Goal: Transaction & Acquisition: Obtain resource

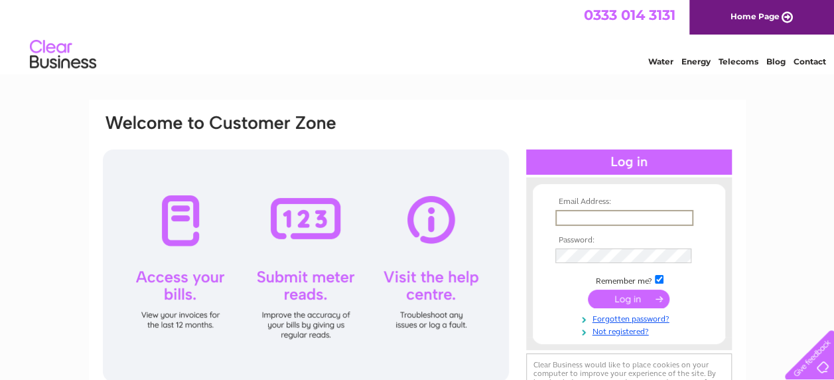
click at [565, 214] on input "text" at bounding box center [624, 218] width 138 height 16
type input "[PERSON_NAME][EMAIL_ADDRESS][PERSON_NAME][DOMAIN_NAME]"
click at [608, 297] on input "submit" at bounding box center [629, 299] width 82 height 19
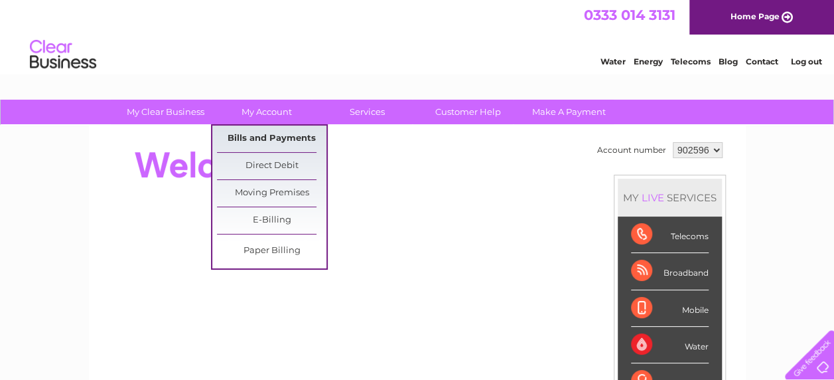
click at [288, 134] on link "Bills and Payments" at bounding box center [271, 138] width 109 height 27
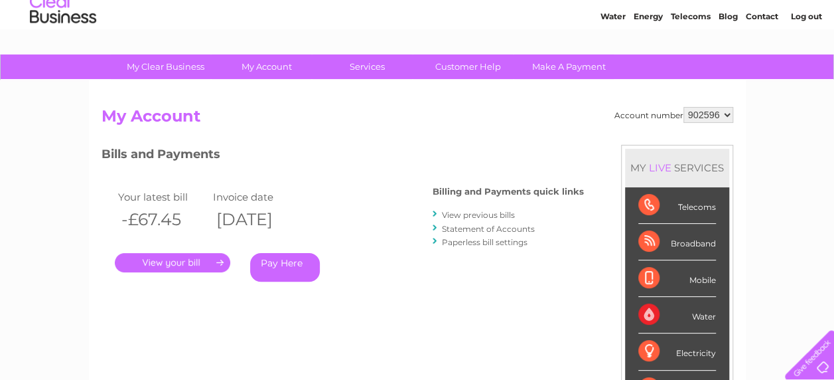
scroll to position [66, 0]
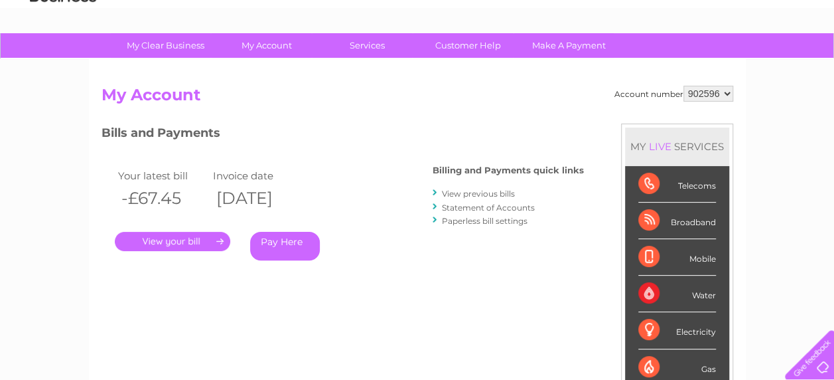
click at [186, 240] on link "." at bounding box center [172, 241] width 115 height 19
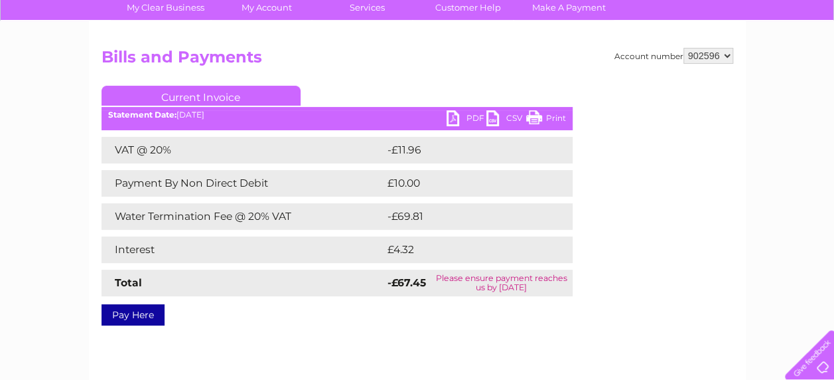
scroll to position [133, 0]
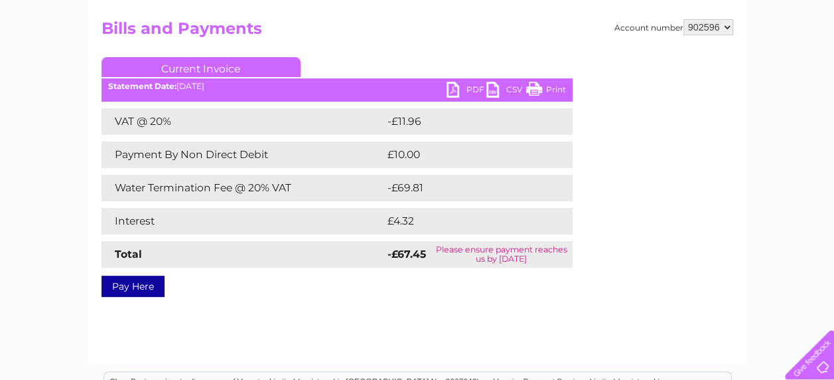
click at [470, 88] on link "PDF" at bounding box center [467, 91] width 40 height 19
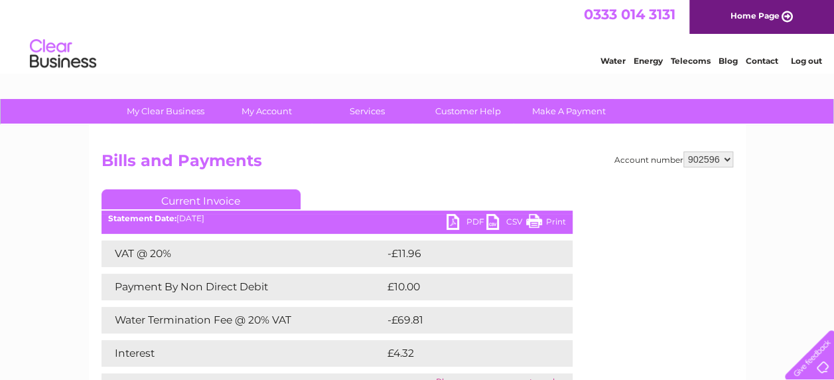
scroll to position [0, 0]
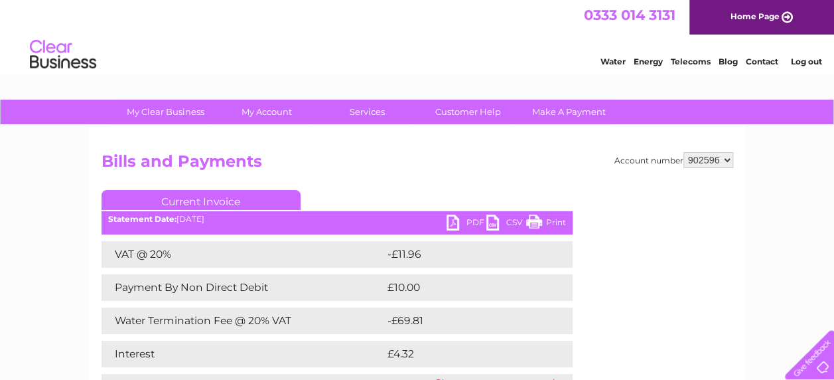
click at [800, 60] on link "Log out" at bounding box center [805, 61] width 31 height 10
